Goal: Navigation & Orientation: Find specific page/section

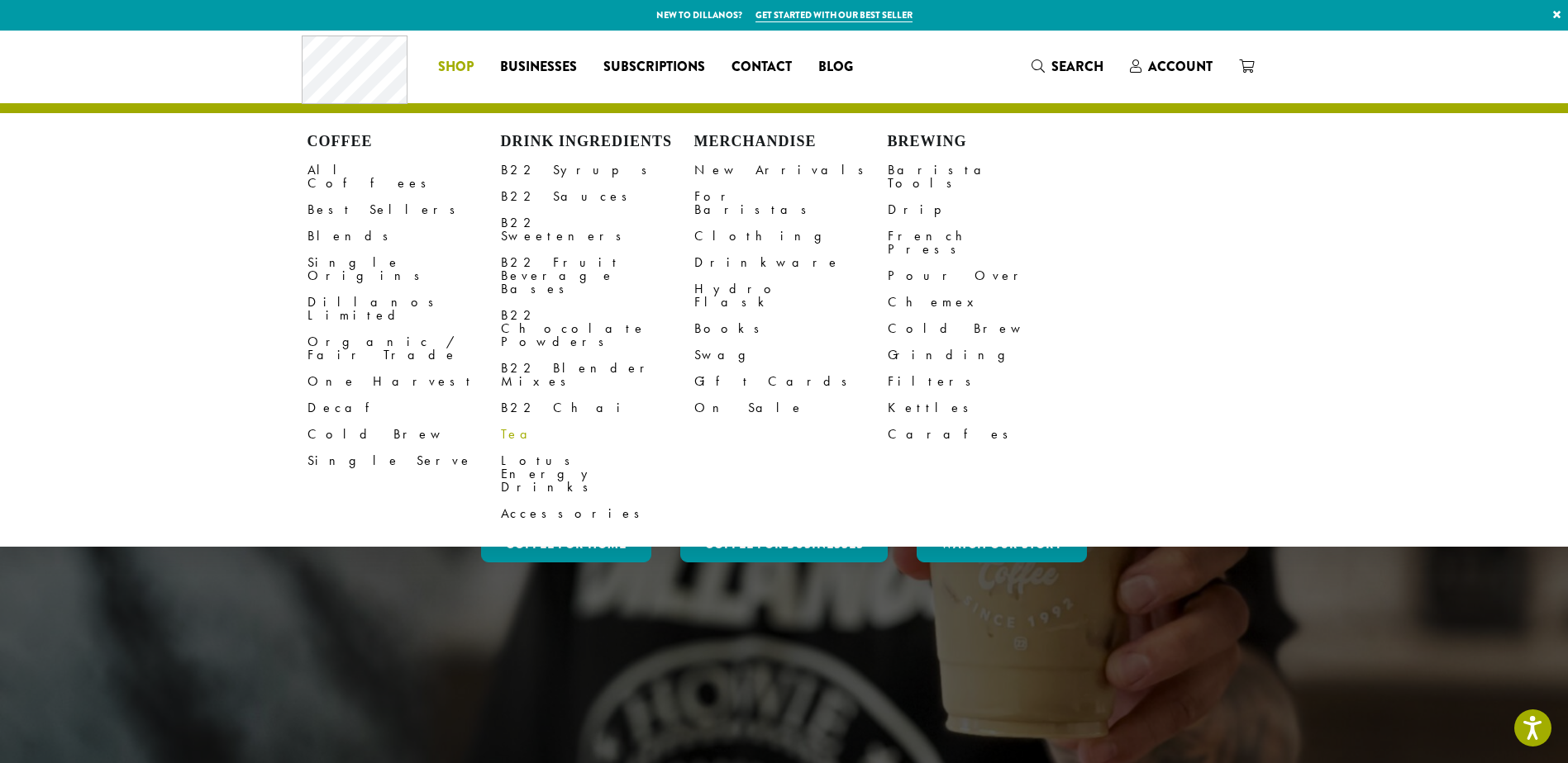
click at [516, 421] on link "Tea" at bounding box center [597, 434] width 193 height 27
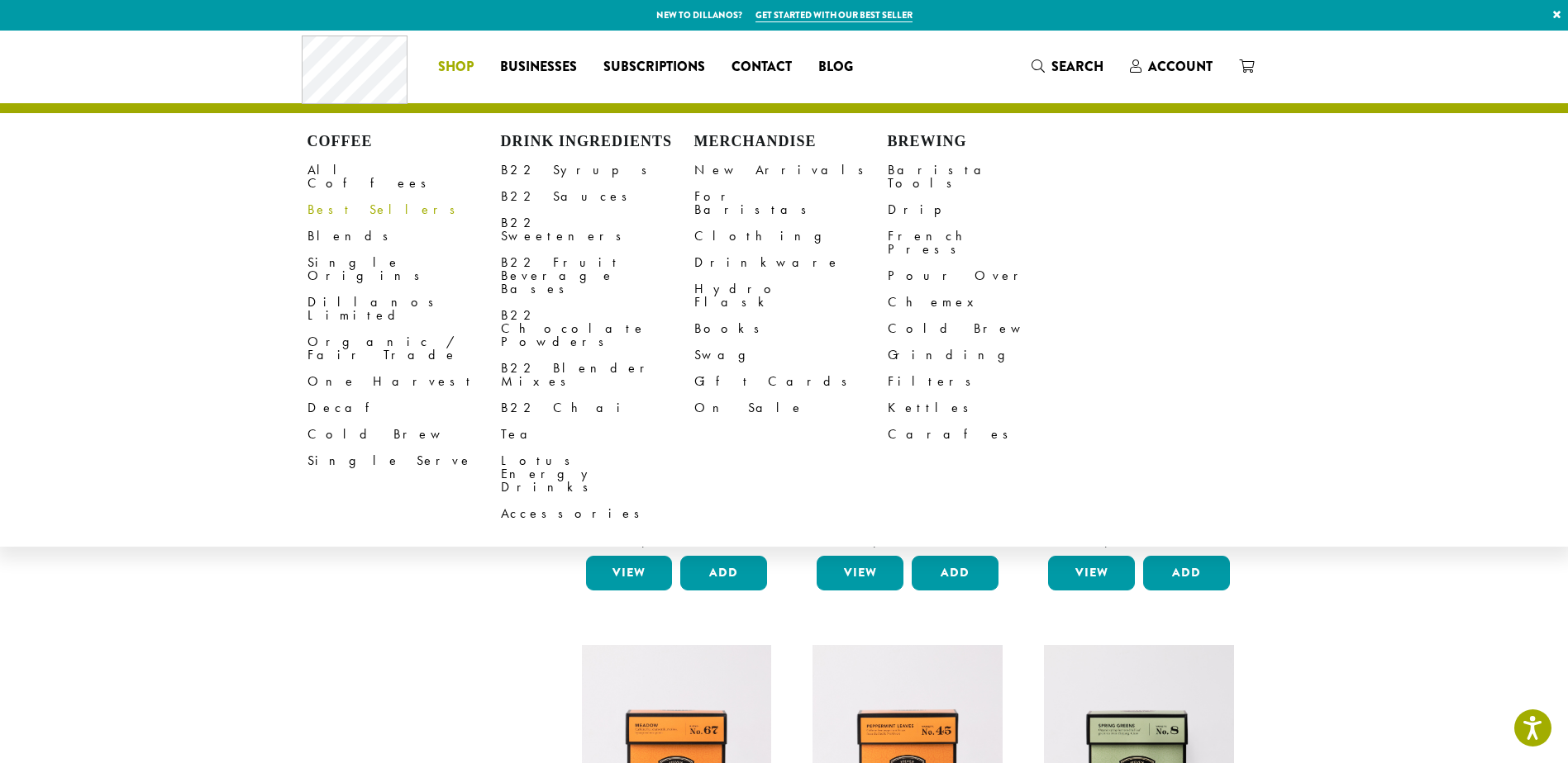
click at [344, 201] on link "Best Sellers" at bounding box center [404, 210] width 193 height 27
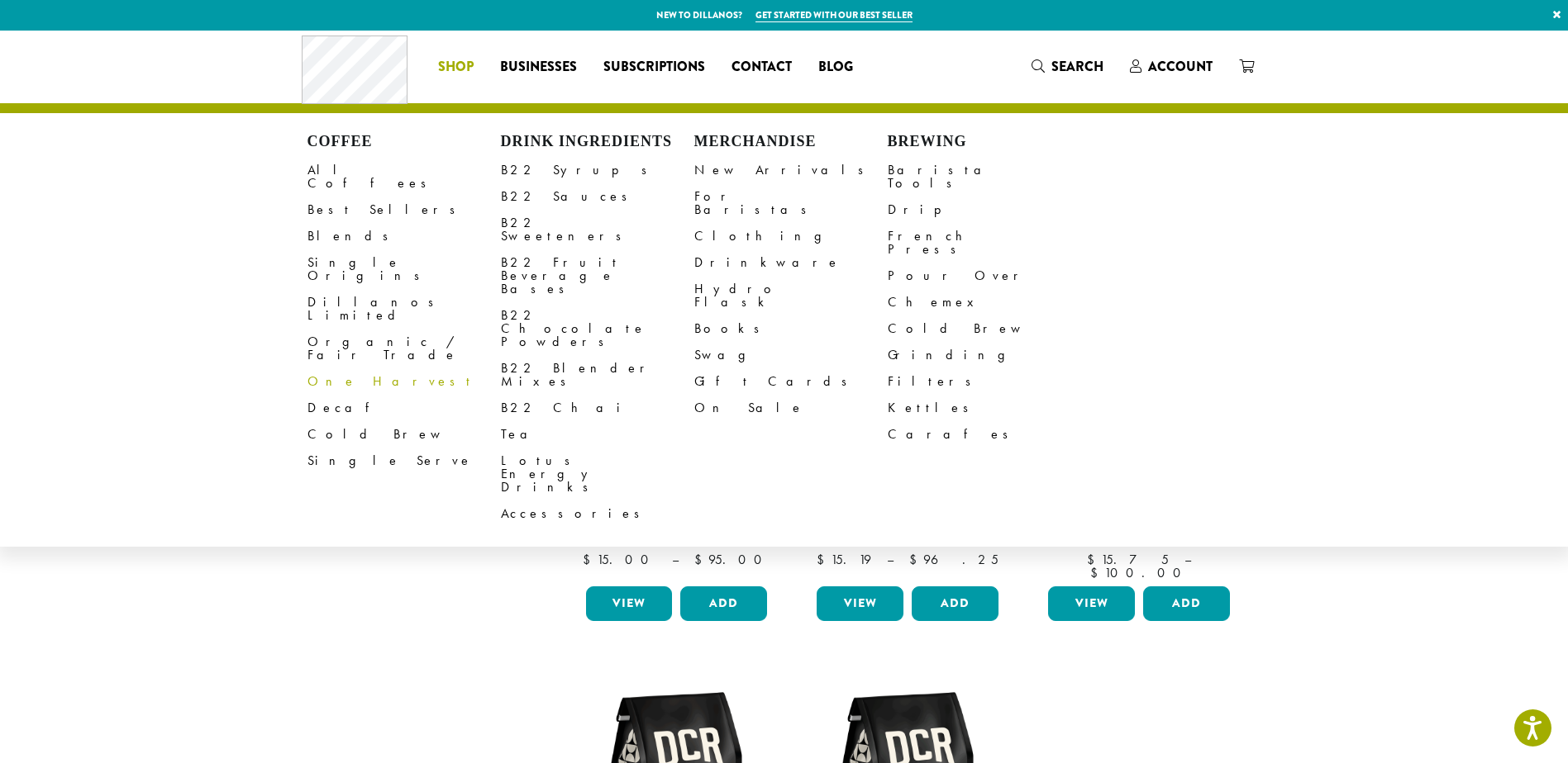
click at [335, 369] on link "One Harvest" at bounding box center [404, 382] width 193 height 27
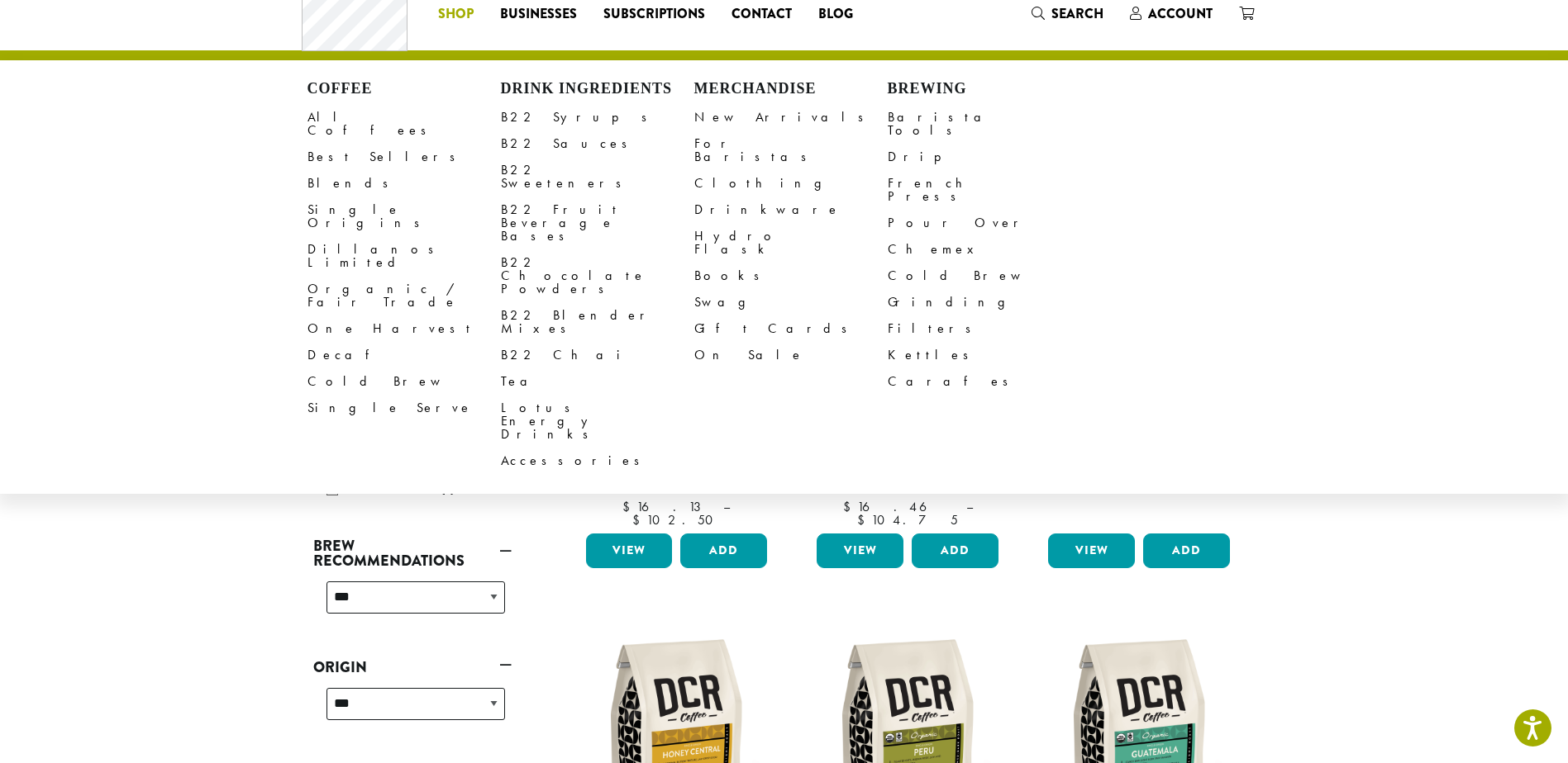
scroll to position [83, 0]
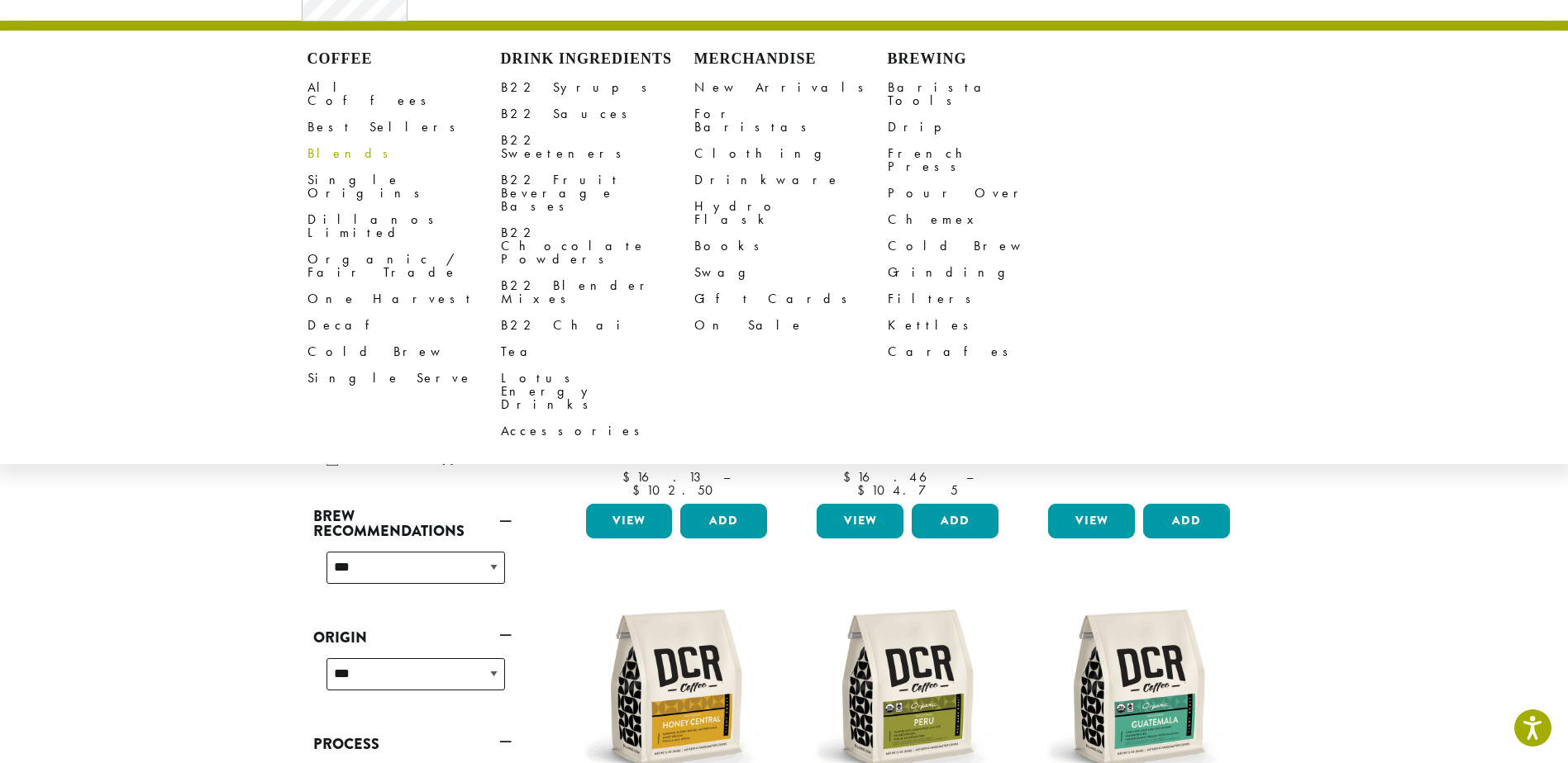
click at [326, 143] on link "Blends" at bounding box center [404, 154] width 193 height 27
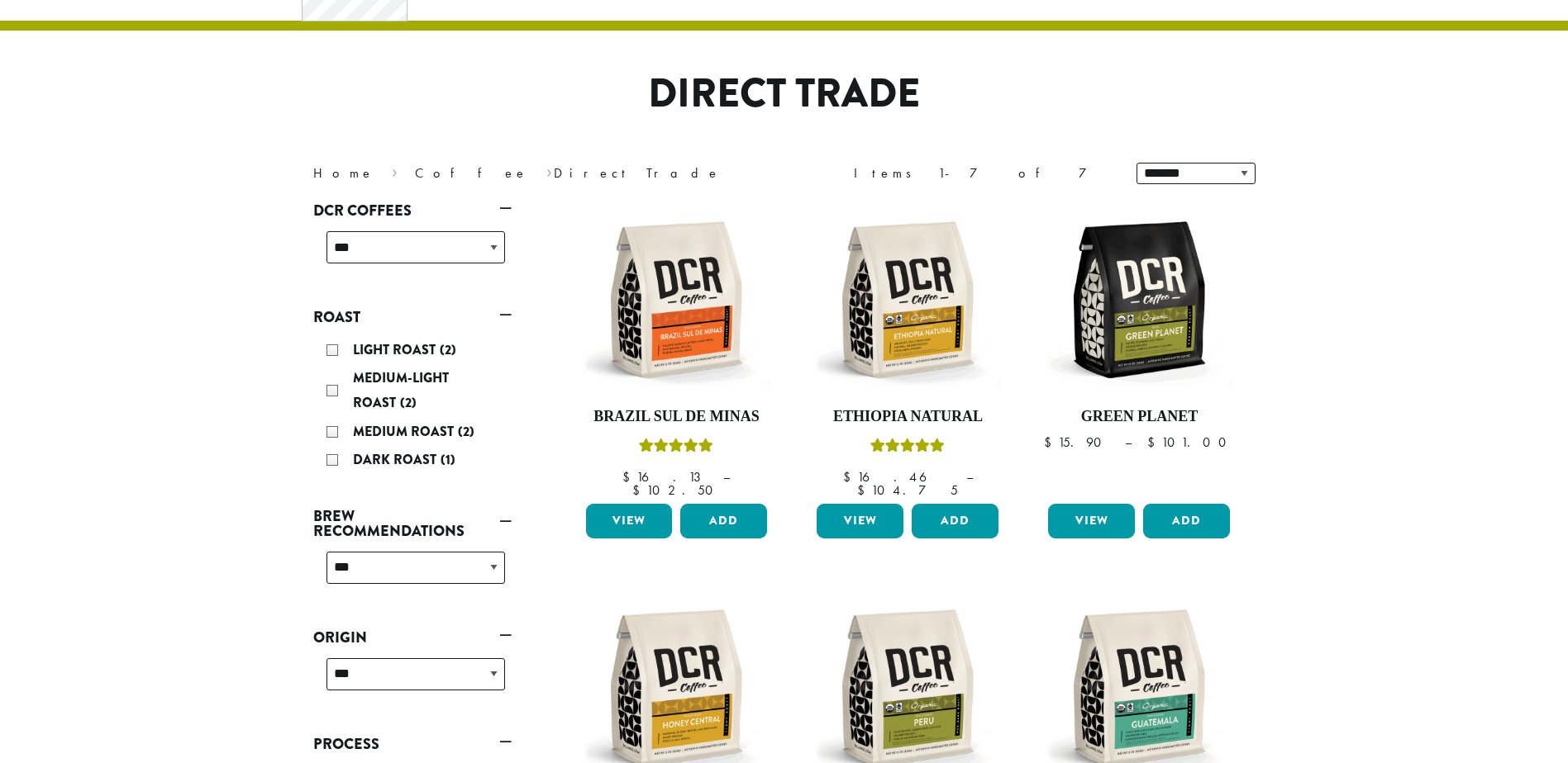
scroll to position [83, 0]
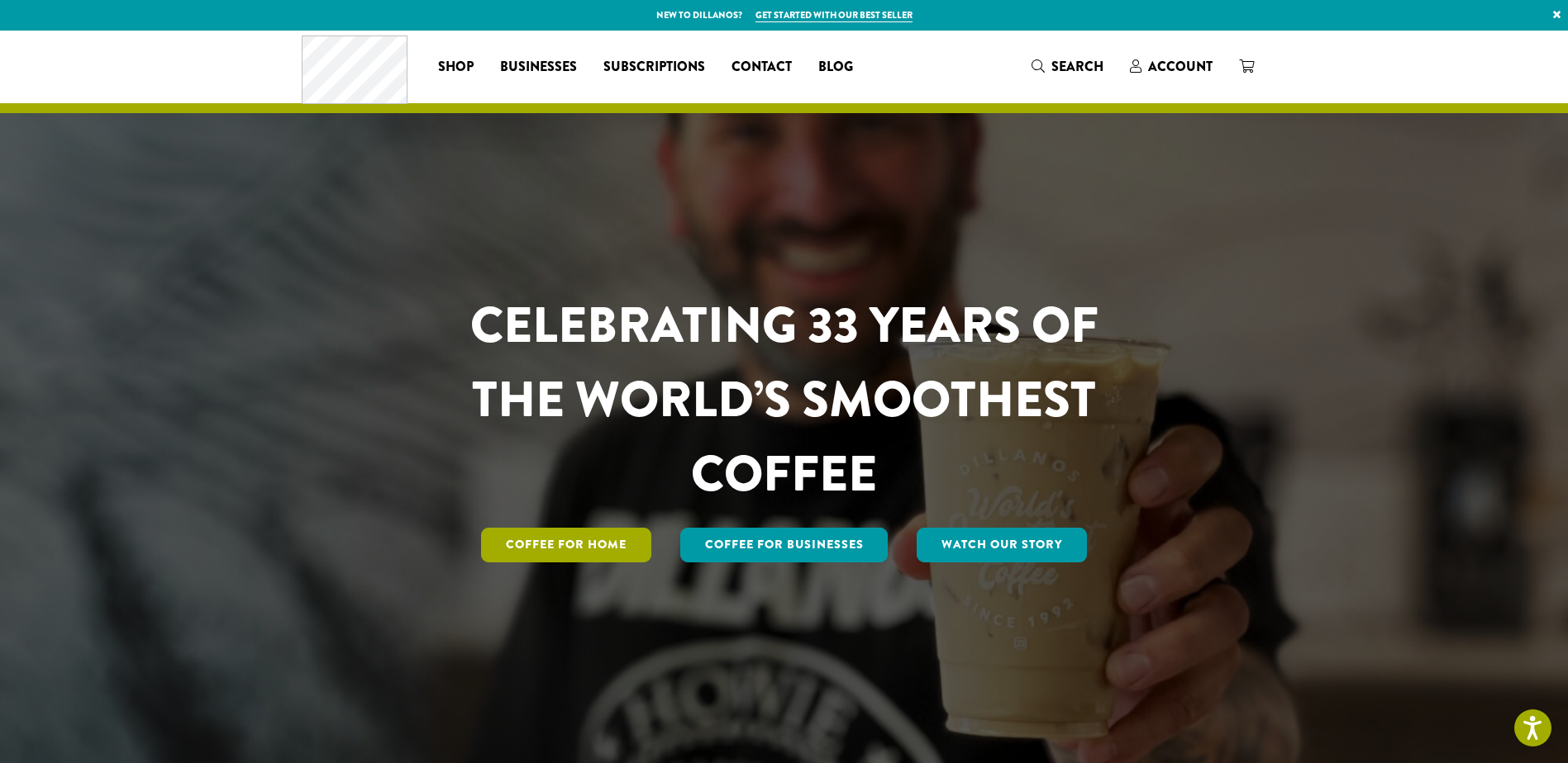
click at [579, 539] on link "Coffee for Home" at bounding box center [566, 545] width 170 height 34
